Goal: Information Seeking & Learning: Learn about a topic

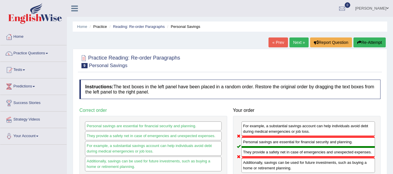
click at [291, 42] on link "Next »" at bounding box center [298, 43] width 19 height 10
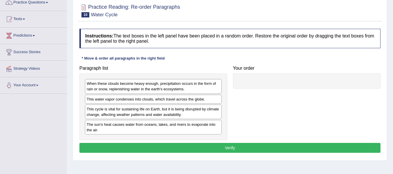
click at [392, 71] on html "Toggle navigation Home Practice Questions Speaking Practice Read Aloud Repeat S…" at bounding box center [196, 36] width 393 height 174
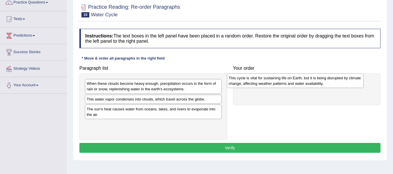
drag, startPoint x: 159, startPoint y: 113, endPoint x: 301, endPoint y: 81, distance: 145.3
click at [301, 81] on div "This cycle is vital for sustaining life on Earth, but it is being disrupted by …" at bounding box center [295, 81] width 137 height 15
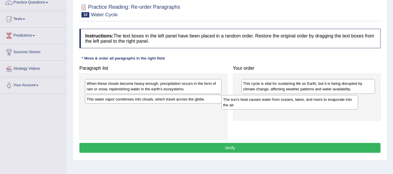
drag, startPoint x: 161, startPoint y: 115, endPoint x: 297, endPoint y: 104, distance: 136.8
click at [297, 104] on div "The sun's heat causes water from oceans, lakes, and rivers to evaporate into th…" at bounding box center [289, 102] width 137 height 15
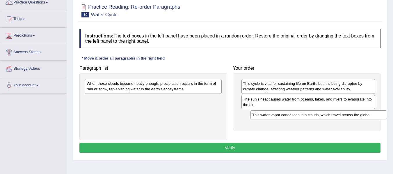
drag, startPoint x: 179, startPoint y: 98, endPoint x: 347, endPoint y: 113, distance: 168.8
click at [347, 113] on div "This water vapor condenses into clouds, which travel across the globe." at bounding box center [318, 115] width 137 height 9
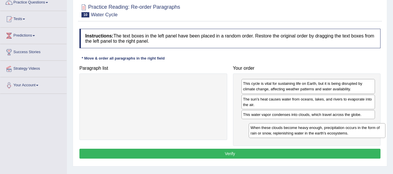
drag, startPoint x: 201, startPoint y: 86, endPoint x: 365, endPoint y: 129, distance: 169.2
click at [365, 129] on div "When these clouds become heavy enough, precipitation occurs in the form of rain…" at bounding box center [317, 130] width 137 height 15
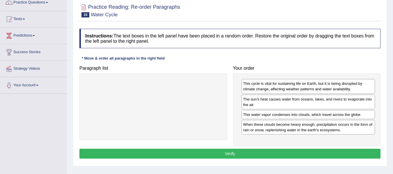
click at [245, 154] on button "Verify" at bounding box center [229, 154] width 301 height 10
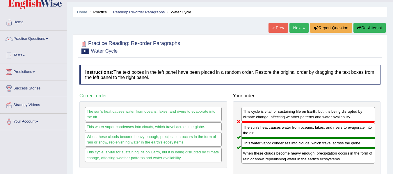
scroll to position [1, 0]
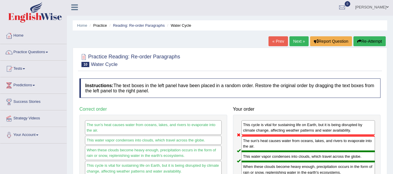
click at [298, 43] on link "Next »" at bounding box center [298, 41] width 19 height 10
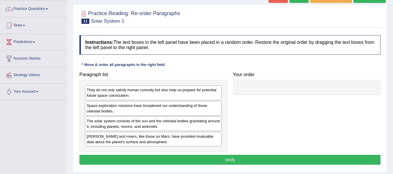
scroll to position [49, 0]
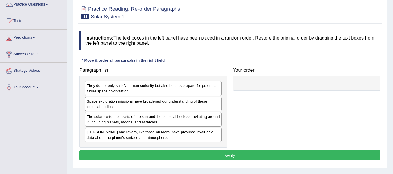
click at [393, 51] on html "Toggle navigation Home Practice Questions Speaking Practice Read Aloud Repeat S…" at bounding box center [196, 38] width 393 height 174
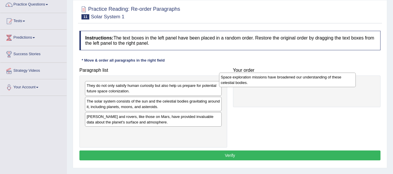
drag, startPoint x: 148, startPoint y: 102, endPoint x: 283, endPoint y: 78, distance: 137.1
click at [283, 78] on div "Space exploration missions have broadened our understanding of these celestial …" at bounding box center [287, 80] width 137 height 15
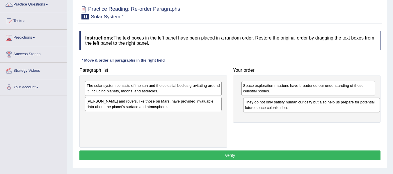
drag, startPoint x: 184, startPoint y: 88, endPoint x: 342, endPoint y: 105, distance: 159.1
click at [342, 105] on div "They do not only satisfy human curiosity but also help us prepare for potential…" at bounding box center [311, 105] width 137 height 15
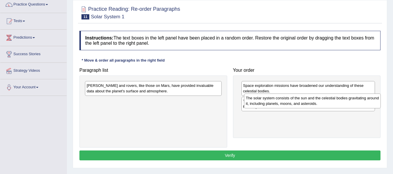
drag, startPoint x: 155, startPoint y: 92, endPoint x: 314, endPoint y: 104, distance: 159.6
click at [314, 104] on div "The solar system consists of the sun and the celestial bodies gravitating aroun…" at bounding box center [312, 101] width 137 height 15
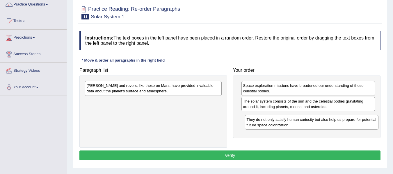
drag, startPoint x: 314, startPoint y: 104, endPoint x: 317, endPoint y: 122, distance: 18.1
click at [317, 122] on div "They do not only satisfy human curiosity but also help us prepare for potential…" at bounding box center [312, 122] width 134 height 15
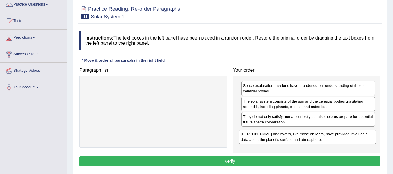
drag, startPoint x: 199, startPoint y: 89, endPoint x: 361, endPoint y: 136, distance: 168.6
click at [361, 136] on div "Landers and rovers, like those on Mars, have provided invaluable data about the…" at bounding box center [307, 137] width 137 height 15
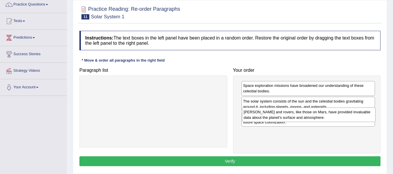
drag, startPoint x: 307, startPoint y: 141, endPoint x: 308, endPoint y: 121, distance: 20.1
click at [308, 121] on div "Landers and rovers, like those on Mars, have provided invaluable data about the…" at bounding box center [309, 115] width 134 height 15
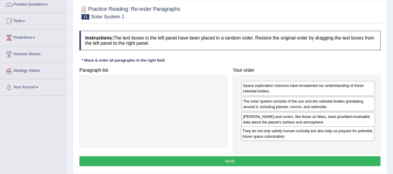
drag, startPoint x: 308, startPoint y: 121, endPoint x: 307, endPoint y: 135, distance: 14.3
click at [307, 135] on div "They do not only satisfy human curiosity but also help us prepare for potential…" at bounding box center [308, 134] width 134 height 15
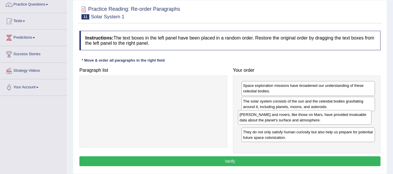
drag, startPoint x: 309, startPoint y: 120, endPoint x: 306, endPoint y: 118, distance: 3.8
click at [306, 118] on div "Landers and rovers, like those on Mars, have provided invaluable data about the…" at bounding box center [305, 117] width 134 height 15
click at [248, 163] on button "Verify" at bounding box center [229, 162] width 301 height 10
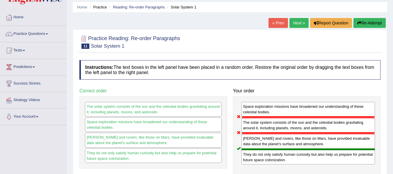
scroll to position [9, 0]
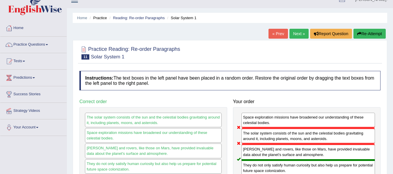
click at [297, 34] on link "Next »" at bounding box center [298, 34] width 19 height 10
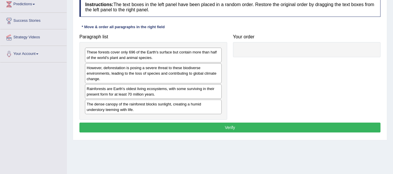
scroll to position [86, 0]
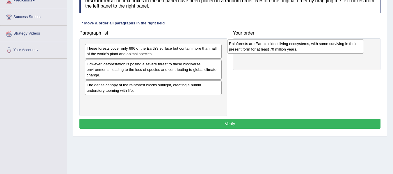
drag, startPoint x: 194, startPoint y: 88, endPoint x: 336, endPoint y: 47, distance: 148.1
click at [336, 47] on div "Rainforests are Earth's oldest living ecosystems, with some surviving in their …" at bounding box center [295, 46] width 137 height 15
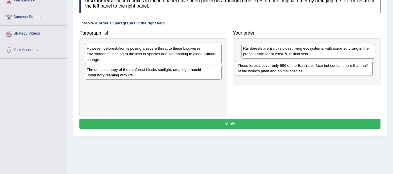
drag, startPoint x: 167, startPoint y: 54, endPoint x: 318, endPoint y: 72, distance: 151.9
click at [318, 72] on div "These forests cover only 696 of the Earth's surface but contain more than half …" at bounding box center [304, 68] width 137 height 15
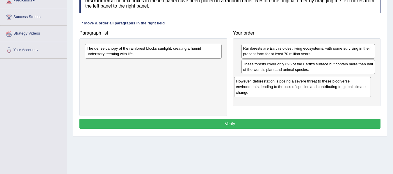
drag, startPoint x: 203, startPoint y: 50, endPoint x: 352, endPoint y: 83, distance: 152.8
click at [352, 83] on div "However, deforestation is posing a severe threat to these biodiverse environmen…" at bounding box center [302, 87] width 137 height 20
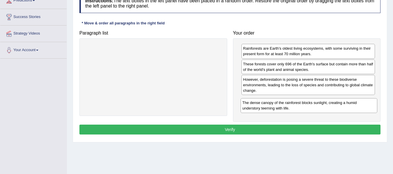
drag, startPoint x: 201, startPoint y: 51, endPoint x: 357, endPoint y: 105, distance: 164.7
click at [357, 105] on div "The dense canopy of the rainforest blocks sunlight, creating a humid understory…" at bounding box center [309, 105] width 137 height 15
click at [282, 129] on button "Verify" at bounding box center [229, 130] width 301 height 10
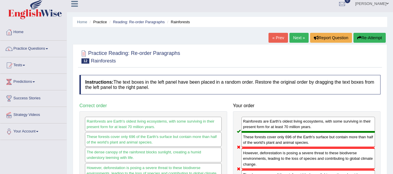
scroll to position [0, 0]
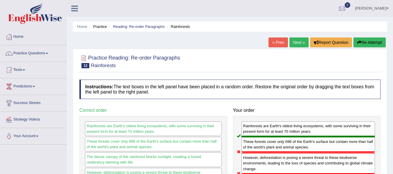
click at [298, 44] on link "Next »" at bounding box center [298, 43] width 19 height 10
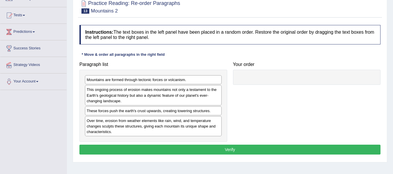
scroll to position [58, 0]
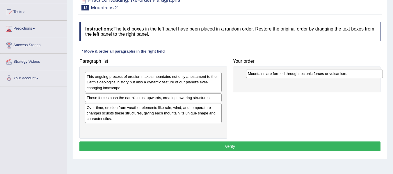
drag, startPoint x: 208, startPoint y: 80, endPoint x: 369, endPoint y: 77, distance: 161.2
click at [369, 77] on div "Mountains are formed through tectonic forces or volcanism." at bounding box center [314, 73] width 137 height 9
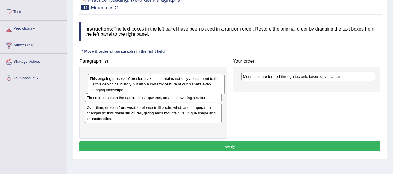
drag, startPoint x: 213, startPoint y: 86, endPoint x: 216, endPoint y: 88, distance: 3.8
click at [216, 88] on div "This ongoing process of erosion makes mountains not only a testament to the Ear…" at bounding box center [156, 84] width 137 height 20
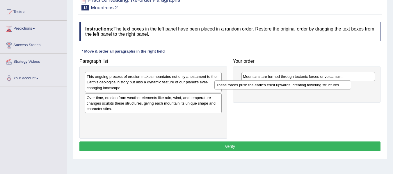
drag, startPoint x: 207, startPoint y: 101, endPoint x: 337, endPoint y: 88, distance: 130.1
click at [337, 88] on div "These forces push the earth's crust upwards, creating towering structures." at bounding box center [282, 85] width 137 height 9
click at [205, 84] on div "This ongoing process of erosion makes mountains not only a testament to the Ear…" at bounding box center [153, 82] width 137 height 20
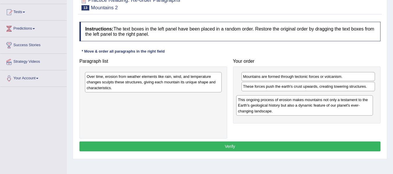
drag, startPoint x: 205, startPoint y: 84, endPoint x: 200, endPoint y: 87, distance: 5.5
click at [356, 107] on div "This ongoing process of erosion makes mountains not only a testament to the Ear…" at bounding box center [304, 105] width 137 height 20
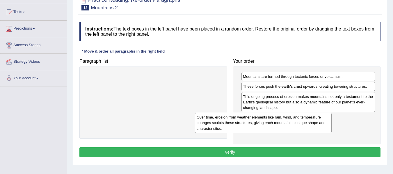
drag, startPoint x: 200, startPoint y: 87, endPoint x: 319, endPoint y: 122, distance: 123.3
click at [332, 120] on div "Over time, erosion from weather elements like rain, wind, and temperature chang…" at bounding box center [263, 123] width 137 height 20
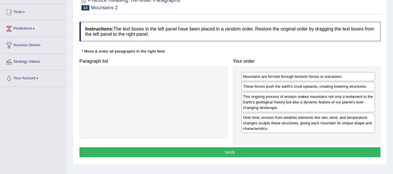
drag, startPoint x: 319, startPoint y: 122, endPoint x: 361, endPoint y: 121, distance: 42.2
click at [291, 150] on button "Verify" at bounding box center [229, 152] width 301 height 10
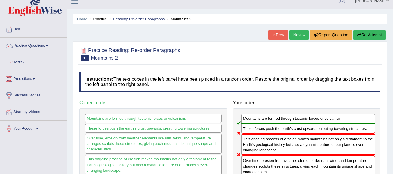
scroll to position [0, 0]
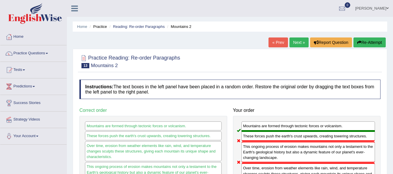
click at [295, 43] on link "Next »" at bounding box center [298, 43] width 19 height 10
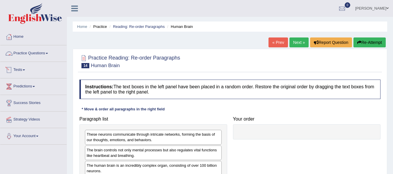
click at [34, 54] on link "Practice Questions" at bounding box center [33, 52] width 66 height 15
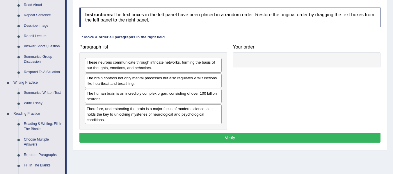
scroll to position [79, 0]
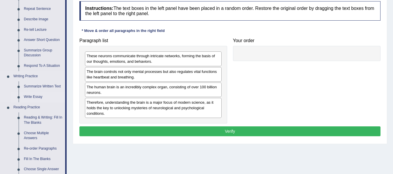
click at [44, 95] on link "Write Essay" at bounding box center [43, 97] width 44 height 10
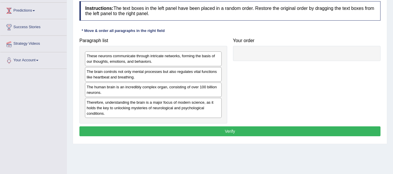
scroll to position [80, 0]
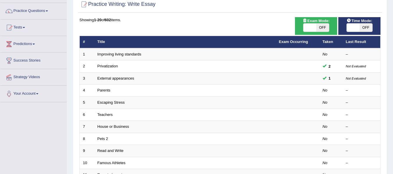
scroll to position [43, 0]
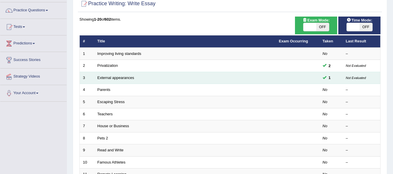
click at [214, 83] on td "External appearances" at bounding box center [185, 78] width 182 height 12
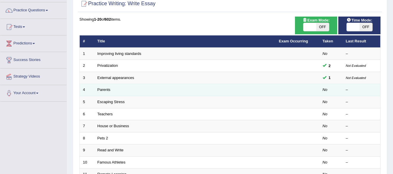
click at [211, 94] on td "Parents" at bounding box center [185, 90] width 182 height 12
click at [109, 88] on link "Parents" at bounding box center [103, 90] width 13 height 4
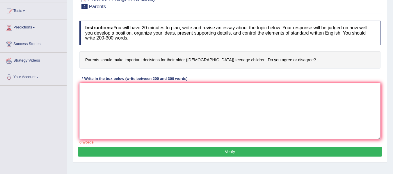
scroll to position [60, 0]
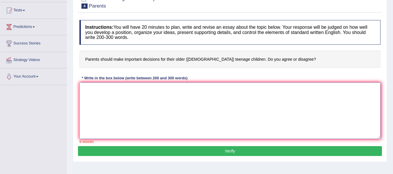
click at [208, 95] on textarea at bounding box center [229, 111] width 301 height 56
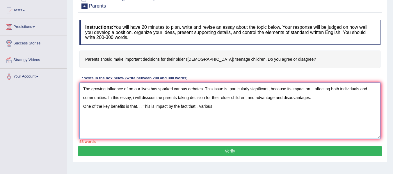
click at [220, 106] on textarea "The growing influence of on our lives has sparked various debates. This issue i…" at bounding box center [229, 111] width 301 height 56
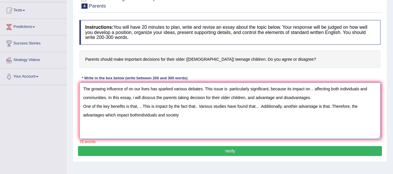
click at [138, 118] on textarea "The growing influence of on our lives has sparked various debates. This issue i…" at bounding box center [229, 111] width 301 height 56
click at [181, 113] on textarea "The growing influence of on our lives has sparked various debates. This issue i…" at bounding box center [229, 111] width 301 height 56
type textarea "The growing influence of on our lives has sparked various debates. This issue i…"
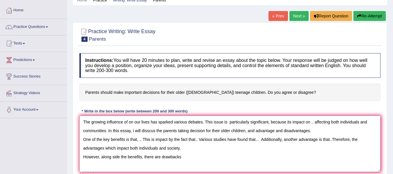
scroll to position [0, 0]
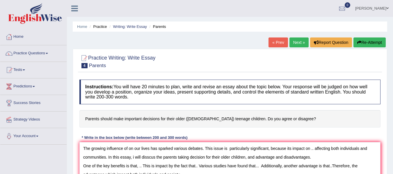
click at [29, 55] on link "Practice Questions" at bounding box center [33, 52] width 66 height 15
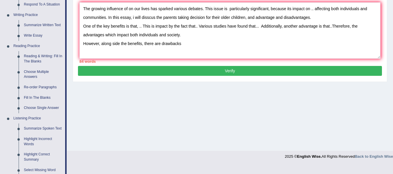
scroll to position [139, 0]
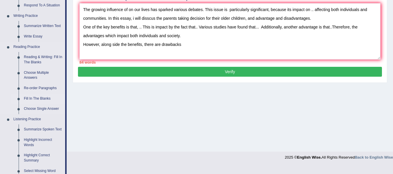
click at [41, 101] on link "Fill In The Blanks" at bounding box center [43, 99] width 44 height 10
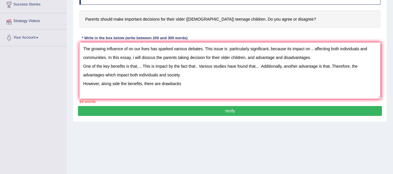
scroll to position [93, 0]
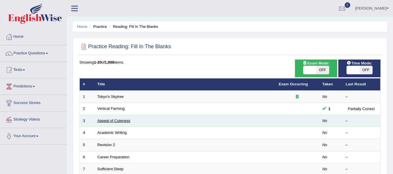
click at [106, 123] on link "Appeal of Cuteness" at bounding box center [113, 121] width 33 height 4
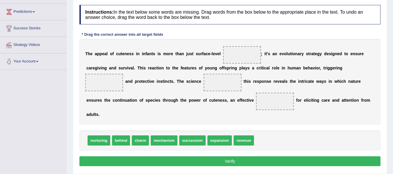
scroll to position [73, 0]
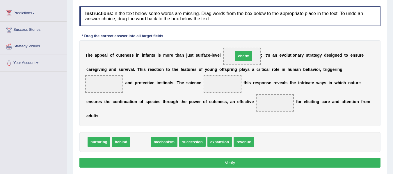
drag, startPoint x: 140, startPoint y: 142, endPoint x: 243, endPoint y: 56, distance: 133.6
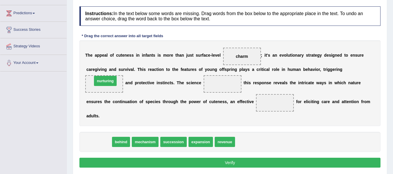
drag, startPoint x: 99, startPoint y: 143, endPoint x: 106, endPoint y: 82, distance: 61.4
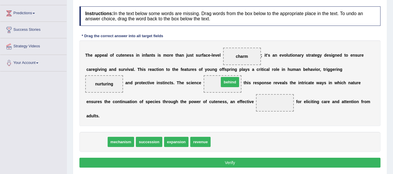
drag, startPoint x: 93, startPoint y: 144, endPoint x: 226, endPoint y: 84, distance: 145.8
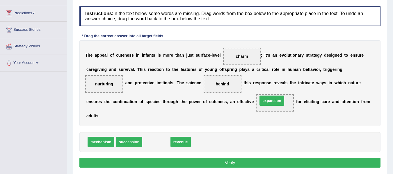
drag, startPoint x: 154, startPoint y: 141, endPoint x: 270, endPoint y: 100, distance: 122.7
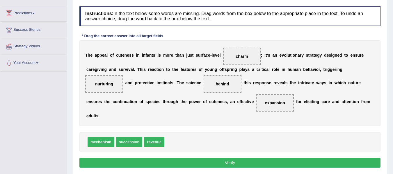
click at [232, 164] on button "Verify" at bounding box center [229, 163] width 301 height 10
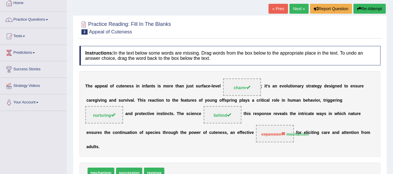
scroll to position [38, 0]
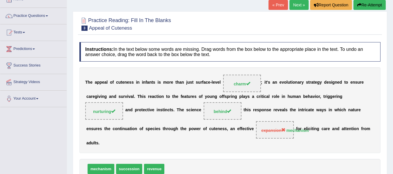
click at [302, 4] on link "Next »" at bounding box center [298, 5] width 19 height 10
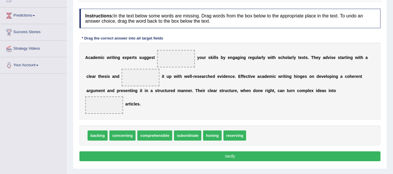
scroll to position [72, 0]
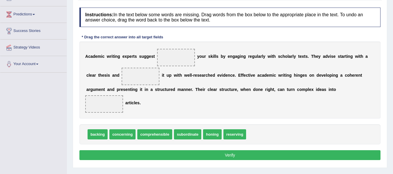
drag, startPoint x: 0, startPoint y: 0, endPoint x: 394, endPoint y: 84, distance: 403.0
click at [393, 84] on html "Toggle navigation Home Practice Questions Speaking Practice Read Aloud Repeat S…" at bounding box center [196, 15] width 393 height 174
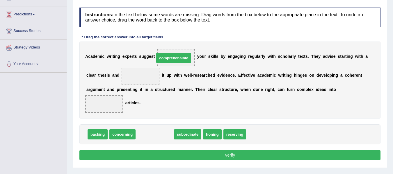
drag, startPoint x: 145, startPoint y: 133, endPoint x: 164, endPoint y: 56, distance: 78.8
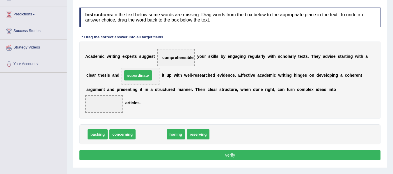
drag, startPoint x: 142, startPoint y: 135, endPoint x: 129, endPoint y: 76, distance: 60.5
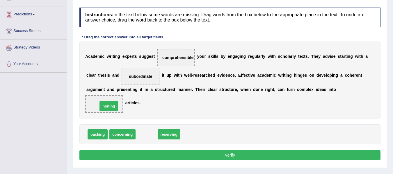
drag, startPoint x: 143, startPoint y: 133, endPoint x: 105, endPoint y: 103, distance: 48.9
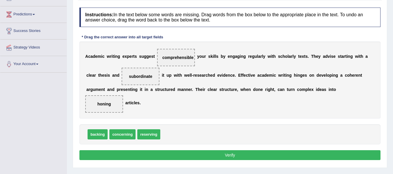
click at [129, 154] on button "Verify" at bounding box center [229, 155] width 301 height 10
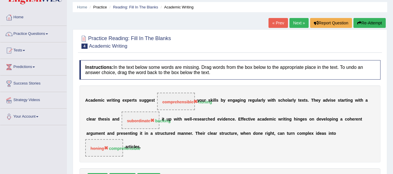
scroll to position [28, 0]
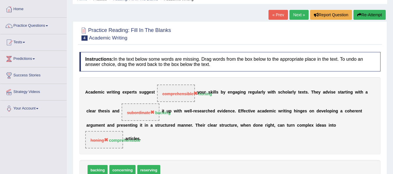
click at [295, 17] on link "Next »" at bounding box center [298, 15] width 19 height 10
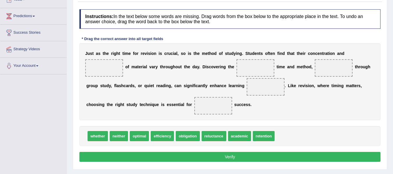
scroll to position [73, 0]
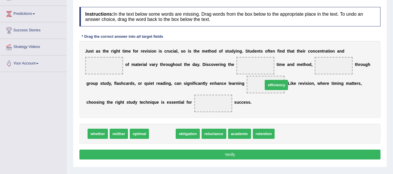
drag, startPoint x: 155, startPoint y: 136, endPoint x: 268, endPoint y: 88, distance: 122.9
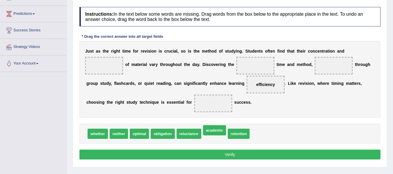
drag, startPoint x: 214, startPoint y: 139, endPoint x: 214, endPoint y: 135, distance: 4.1
drag, startPoint x: 214, startPoint y: 135, endPoint x: 210, endPoint y: 105, distance: 29.7
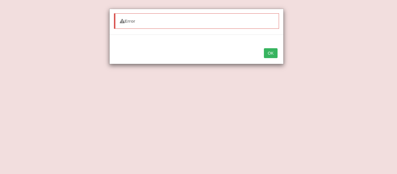
click at [275, 52] on button "OK" at bounding box center [270, 53] width 13 height 10
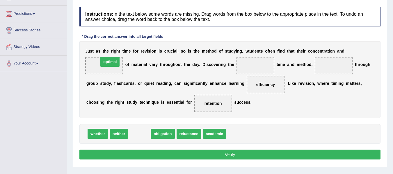
drag, startPoint x: 145, startPoint y: 134, endPoint x: 115, endPoint y: 62, distance: 78.4
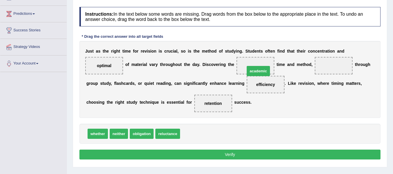
drag, startPoint x: 187, startPoint y: 134, endPoint x: 252, endPoint y: 71, distance: 90.3
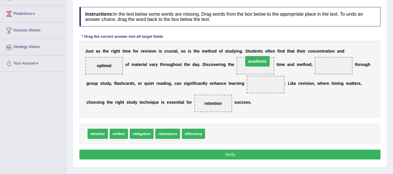
drag, startPoint x: 259, startPoint y: 85, endPoint x: 250, endPoint y: 62, distance: 24.6
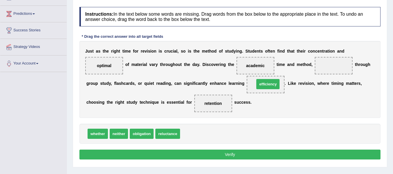
drag, startPoint x: 192, startPoint y: 134, endPoint x: 266, endPoint y: 85, distance: 88.9
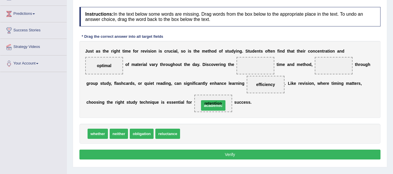
drag, startPoint x: 248, startPoint y: 65, endPoint x: 206, endPoint y: 105, distance: 57.8
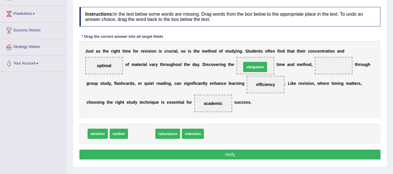
drag, startPoint x: 144, startPoint y: 136, endPoint x: 258, endPoint y: 69, distance: 131.7
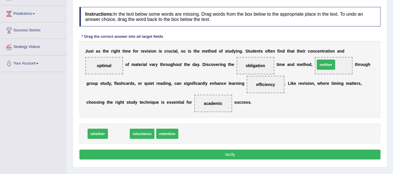
drag, startPoint x: 116, startPoint y: 132, endPoint x: 323, endPoint y: 63, distance: 218.4
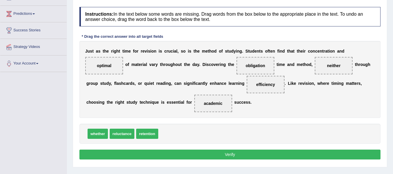
click at [229, 152] on button "Verify" at bounding box center [229, 155] width 301 height 10
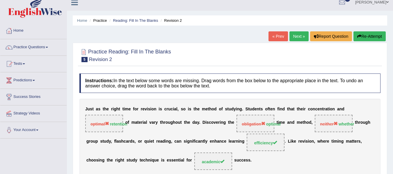
scroll to position [0, 0]
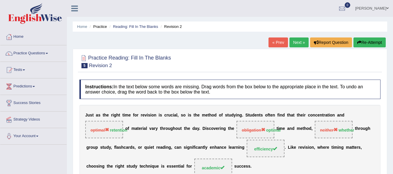
click at [302, 44] on link "Next »" at bounding box center [298, 43] width 19 height 10
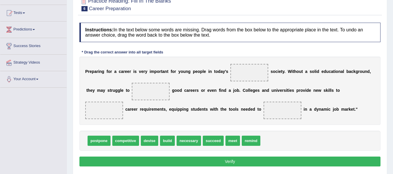
scroll to position [58, 0]
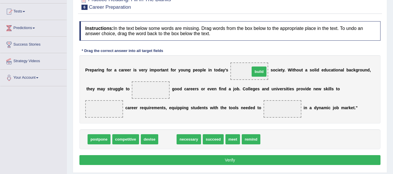
drag, startPoint x: 166, startPoint y: 142, endPoint x: 258, endPoint y: 74, distance: 114.0
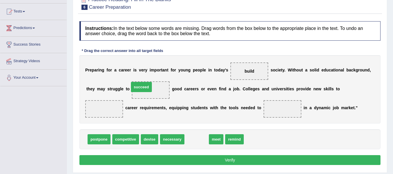
drag, startPoint x: 202, startPoint y: 141, endPoint x: 146, endPoint y: 88, distance: 75.9
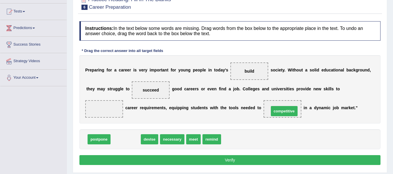
drag, startPoint x: 129, startPoint y: 139, endPoint x: 287, endPoint y: 109, distance: 161.2
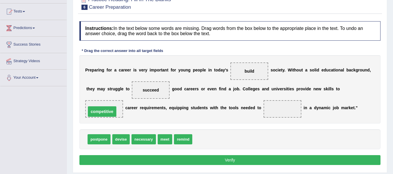
drag, startPoint x: 277, startPoint y: 109, endPoint x: 96, endPoint y: 112, distance: 181.0
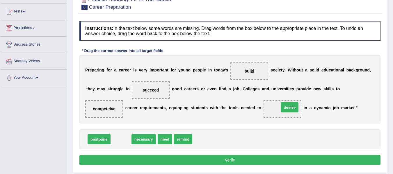
drag, startPoint x: 124, startPoint y: 142, endPoint x: 290, endPoint y: 110, distance: 169.2
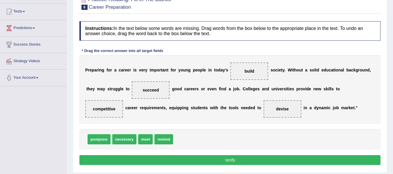
click at [245, 158] on button "Verify" at bounding box center [229, 160] width 301 height 10
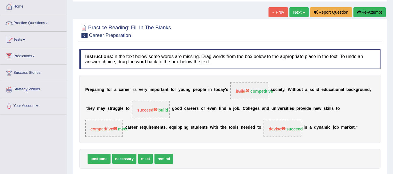
scroll to position [0, 0]
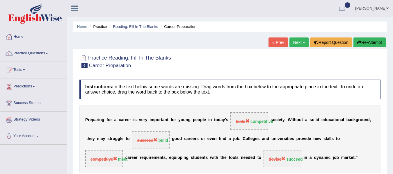
click at [298, 42] on link "Next »" at bounding box center [298, 43] width 19 height 10
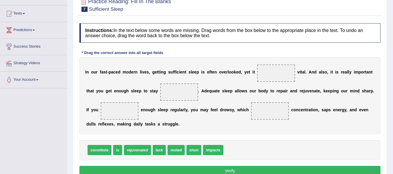
scroll to position [60, 0]
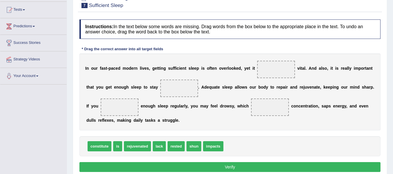
drag, startPoint x: 394, startPoint y: 23, endPoint x: 391, endPoint y: 56, distance: 32.4
click at [391, 56] on html "Toggle navigation Home Practice Questions Speaking Practice Read Aloud Repeat S…" at bounding box center [196, 27] width 393 height 174
drag, startPoint x: 142, startPoint y: 148, endPoint x: 285, endPoint y: 70, distance: 163.0
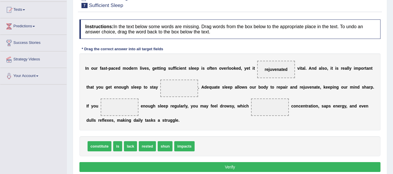
drag, startPoint x: 265, startPoint y: 72, endPoint x: 275, endPoint y: 72, distance: 9.6
click at [275, 72] on span "rejuvenated" at bounding box center [276, 69] width 38 height 17
drag, startPoint x: 275, startPoint y: 72, endPoint x: 277, endPoint y: 64, distance: 8.5
click at [277, 64] on span "rejuvenated" at bounding box center [276, 69] width 38 height 17
drag, startPoint x: 277, startPoint y: 64, endPoint x: 274, endPoint y: 70, distance: 6.1
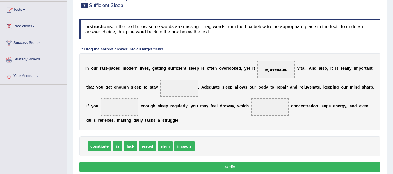
click at [274, 70] on span "rejuvenated" at bounding box center [276, 69] width 38 height 17
drag, startPoint x: 274, startPoint y: 70, endPoint x: 152, endPoint y: 90, distance: 123.8
drag, startPoint x: 184, startPoint y: 147, endPoint x: 278, endPoint y: 66, distance: 122.9
click at [152, 147] on span "rested" at bounding box center [147, 146] width 17 height 10
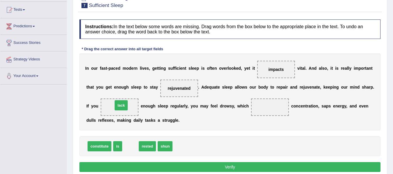
drag, startPoint x: 136, startPoint y: 145, endPoint x: 127, endPoint y: 104, distance: 42.1
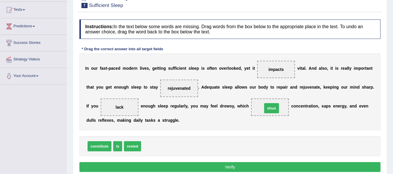
drag, startPoint x: 148, startPoint y: 149, endPoint x: 269, endPoint y: 111, distance: 126.9
click at [202, 168] on button "Verify" at bounding box center [229, 167] width 301 height 10
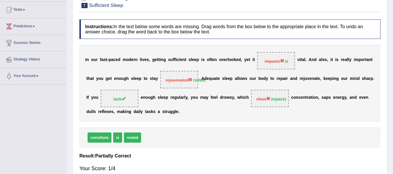
click at [202, 168] on div "Your Score: 1/4" at bounding box center [229, 169] width 301 height 14
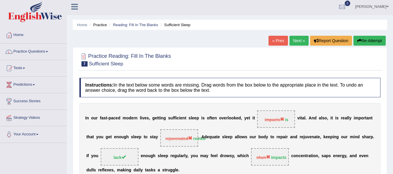
scroll to position [0, 0]
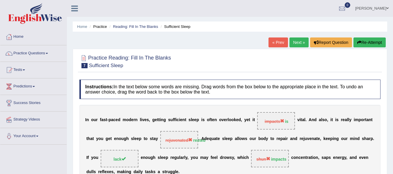
click at [303, 42] on link "Next »" at bounding box center [298, 43] width 19 height 10
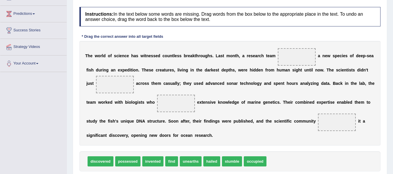
scroll to position [73, 0]
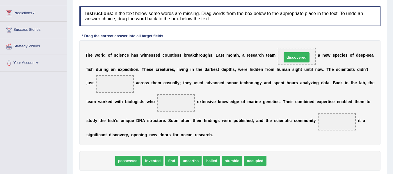
drag, startPoint x: 97, startPoint y: 160, endPoint x: 293, endPoint y: 56, distance: 221.9
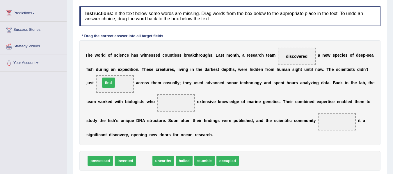
drag, startPoint x: 147, startPoint y: 163, endPoint x: 111, endPoint y: 85, distance: 86.0
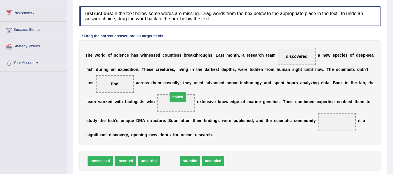
drag, startPoint x: 170, startPoint y: 163, endPoint x: 178, endPoint y: 99, distance: 64.5
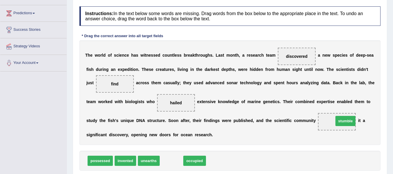
drag, startPoint x: 169, startPoint y: 164, endPoint x: 340, endPoint y: 125, distance: 174.7
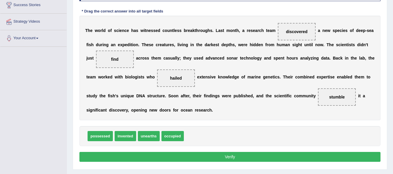
scroll to position [99, 0]
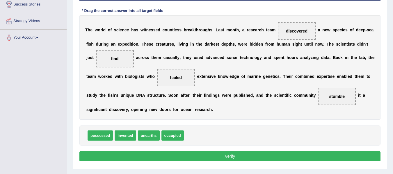
click at [239, 157] on button "Verify" at bounding box center [229, 157] width 301 height 10
